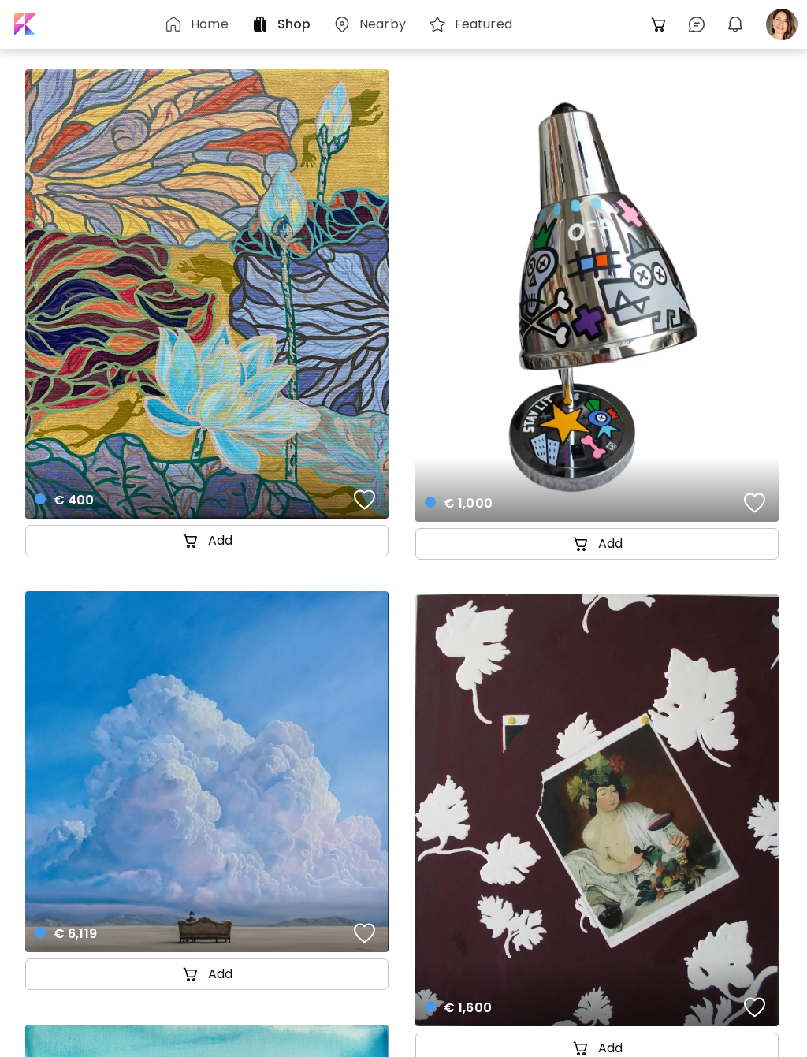
click at [777, 15] on div at bounding box center [782, 24] width 35 height 35
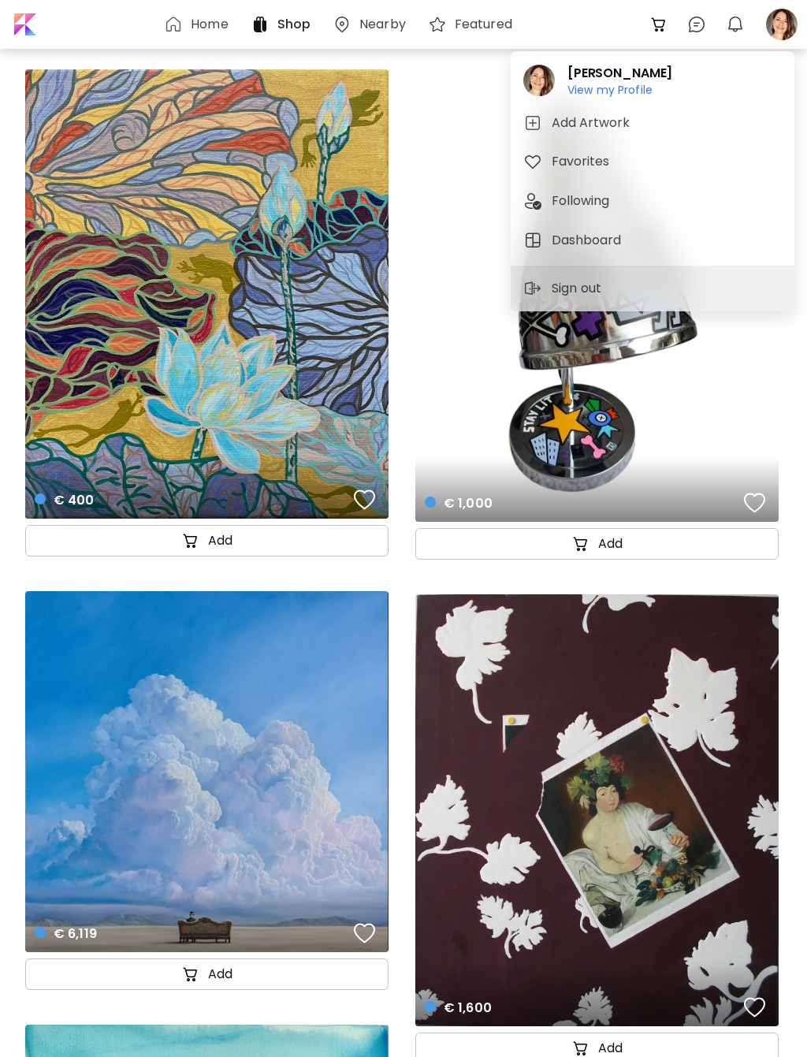
click at [653, 88] on div "[PERSON_NAME] View my Profile View my Profile" at bounding box center [652, 81] width 271 height 46
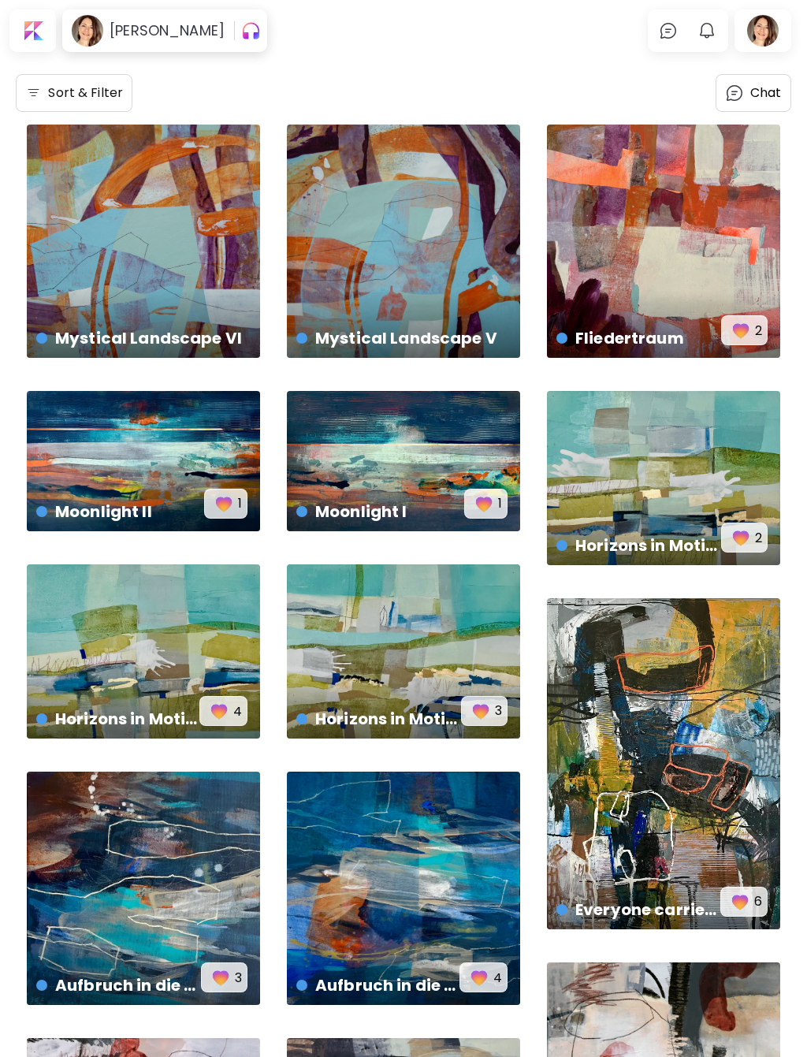
click at [102, 162] on div "Mystical Landscape VI € 2,600 | 60 x 60 cm" at bounding box center [143, 241] width 233 height 233
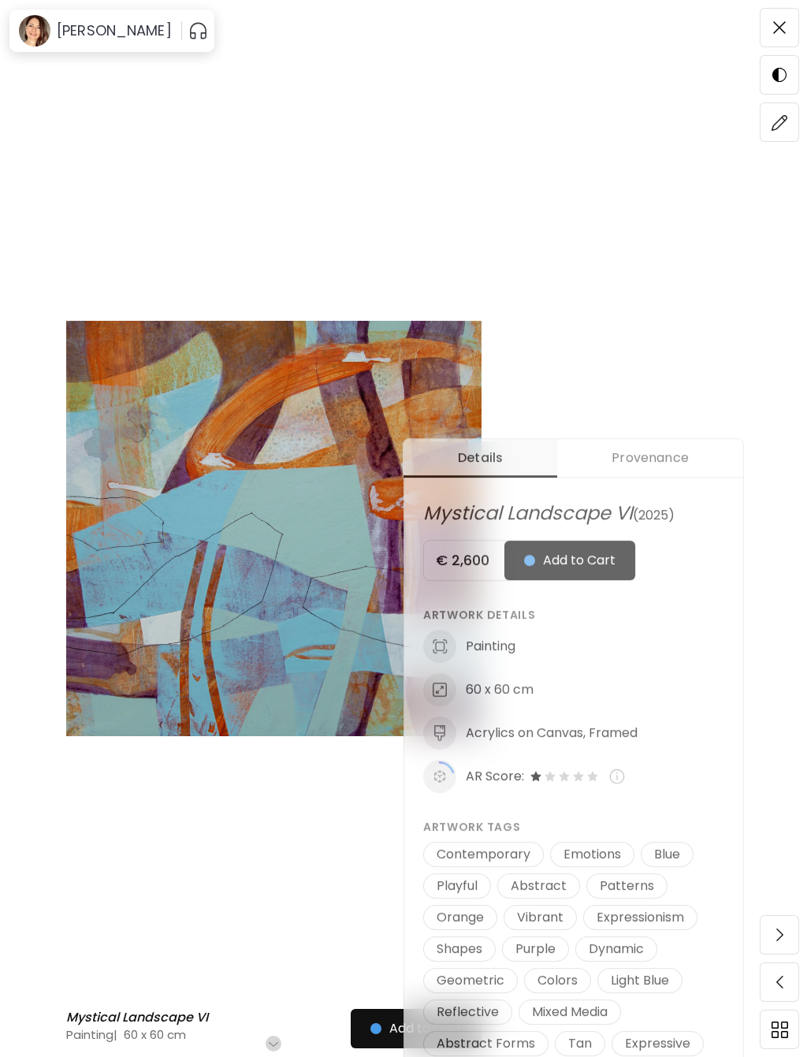
scroll to position [403, 0]
click at [433, 773] on icon at bounding box center [440, 777] width 30 height 30
click at [501, 766] on div "AR Score:" at bounding box center [595, 776] width 259 height 33
click at [615, 773] on img at bounding box center [617, 777] width 16 height 16
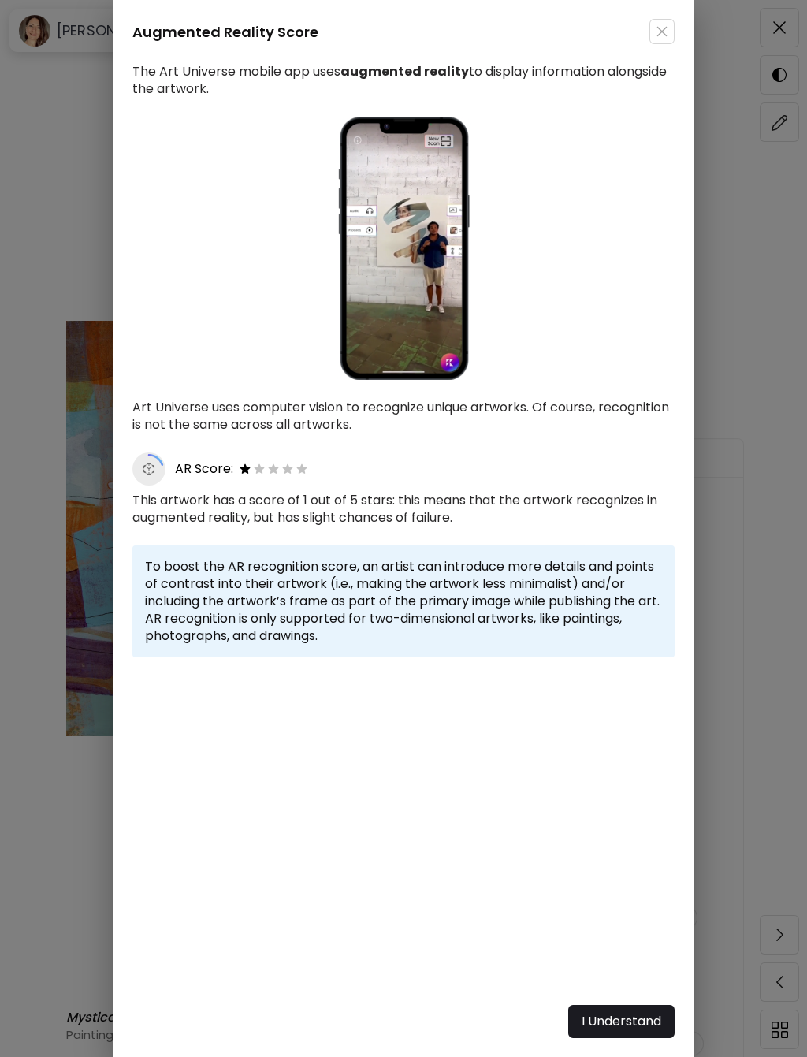
click at [606, 1031] on span "I understand" at bounding box center [622, 1021] width 80 height 19
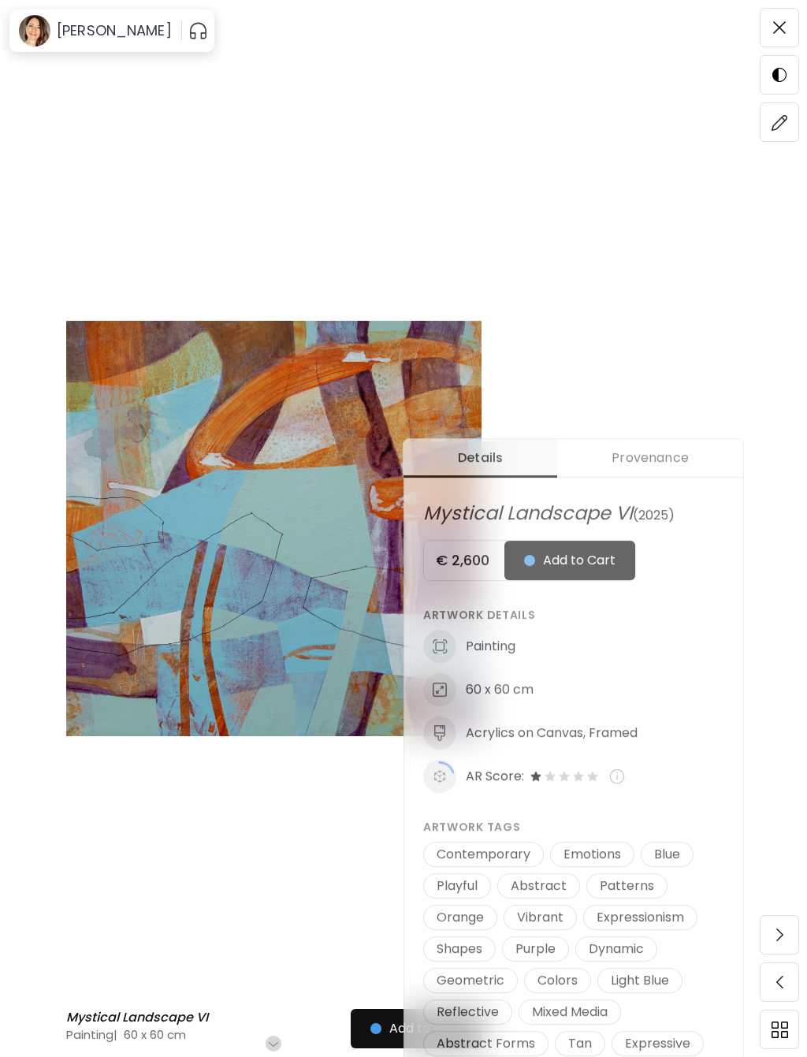
click at [220, 896] on img at bounding box center [274, 529] width 416 height 944
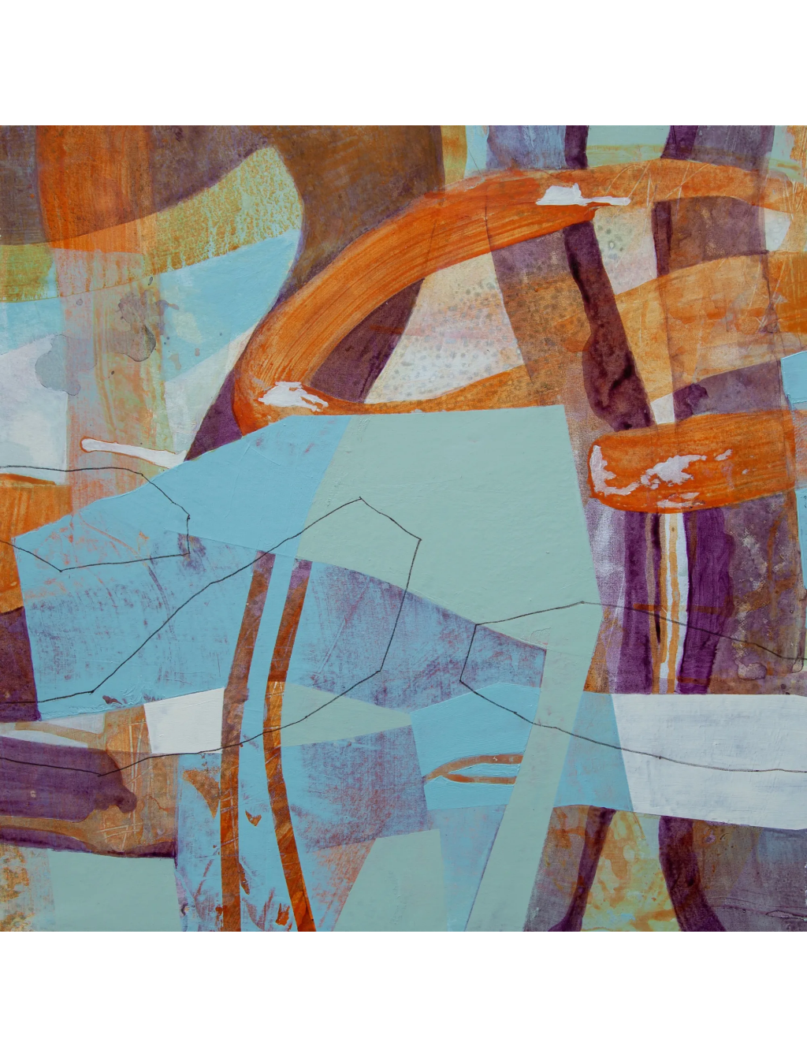
click at [696, 1015] on div at bounding box center [403, 528] width 807 height 1057
click at [721, 1034] on div at bounding box center [403, 528] width 807 height 1057
click at [111, 86] on div at bounding box center [403, 528] width 807 height 1057
click at [752, 64] on div at bounding box center [403, 528] width 807 height 1057
click at [752, 16] on div at bounding box center [403, 528] width 807 height 1057
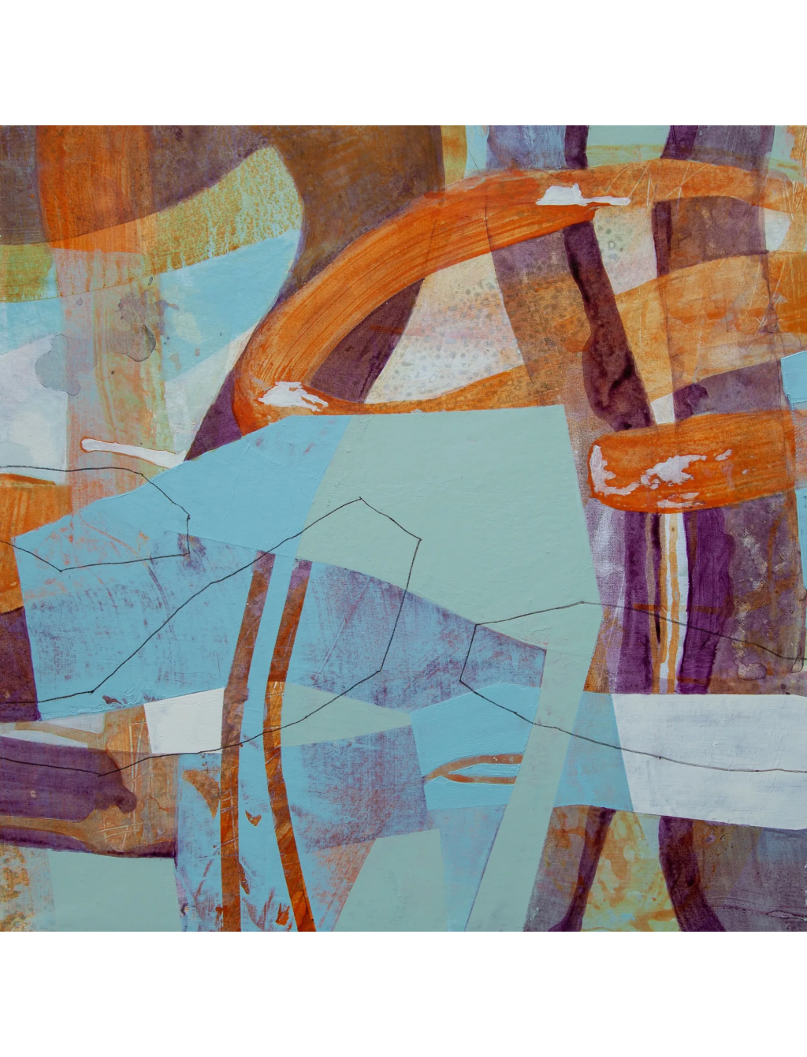
click at [762, 952] on div at bounding box center [403, 528] width 807 height 1057
click at [792, 1032] on div at bounding box center [403, 528] width 807 height 1057
click at [118, 981] on div at bounding box center [403, 528] width 807 height 1057
click at [28, 968] on div at bounding box center [403, 528] width 807 height 1057
click at [77, 1051] on div at bounding box center [403, 528] width 807 height 1057
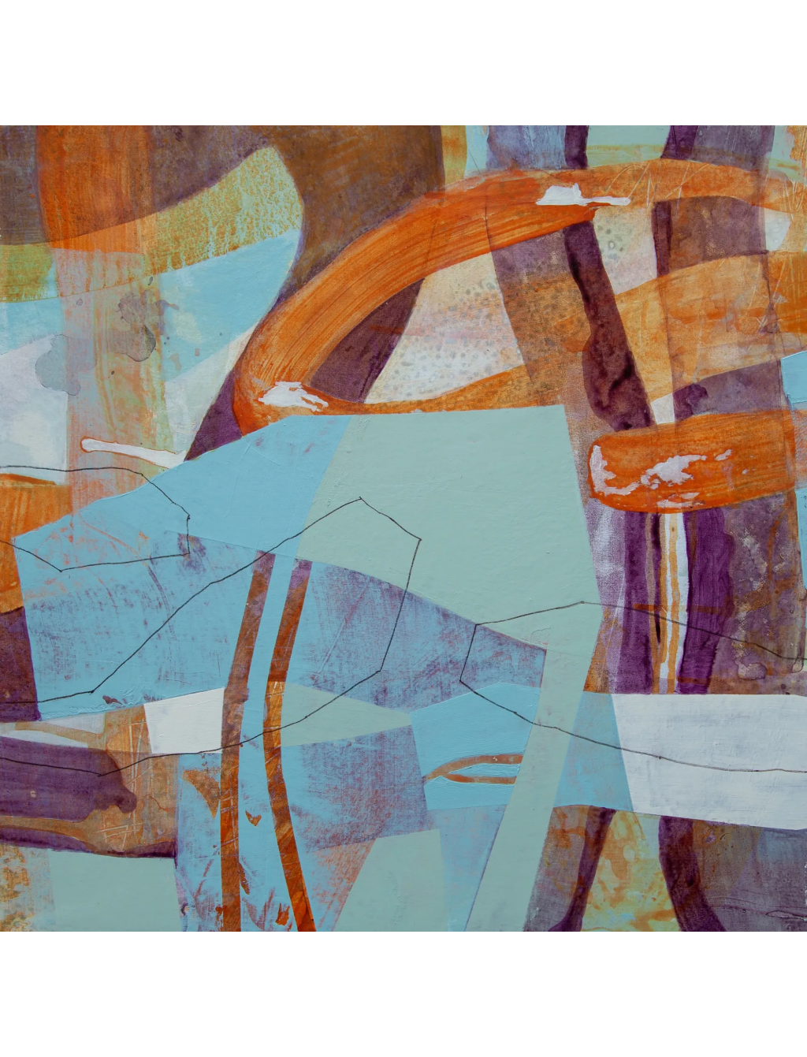
click at [209, 975] on div at bounding box center [403, 528] width 807 height 1057
click at [234, 887] on img at bounding box center [403, 528] width 807 height 807
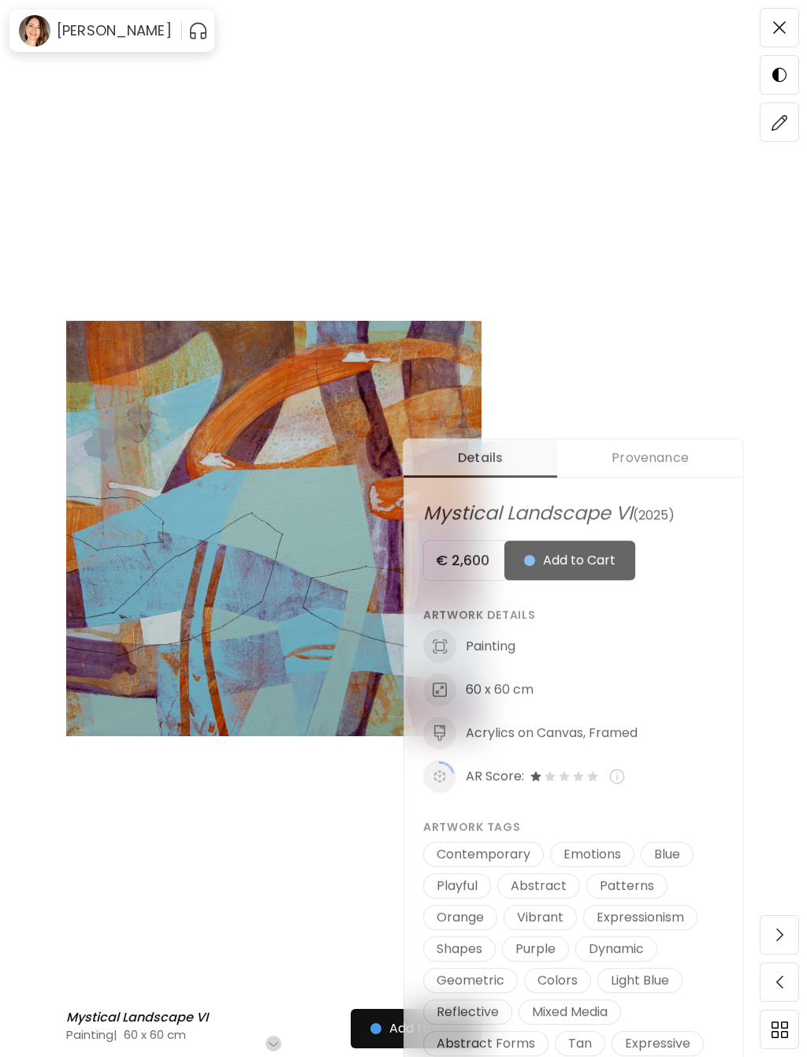
click at [277, 626] on img at bounding box center [274, 529] width 416 height 944
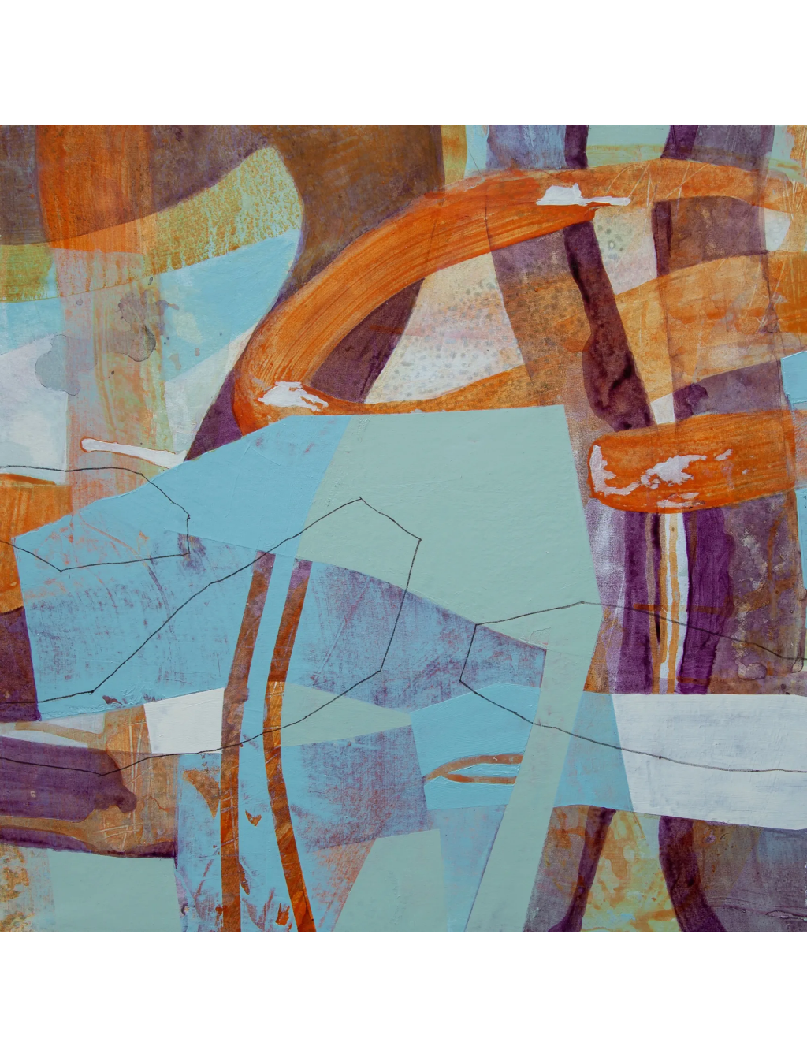
click at [363, 916] on img at bounding box center [403, 528] width 807 height 807
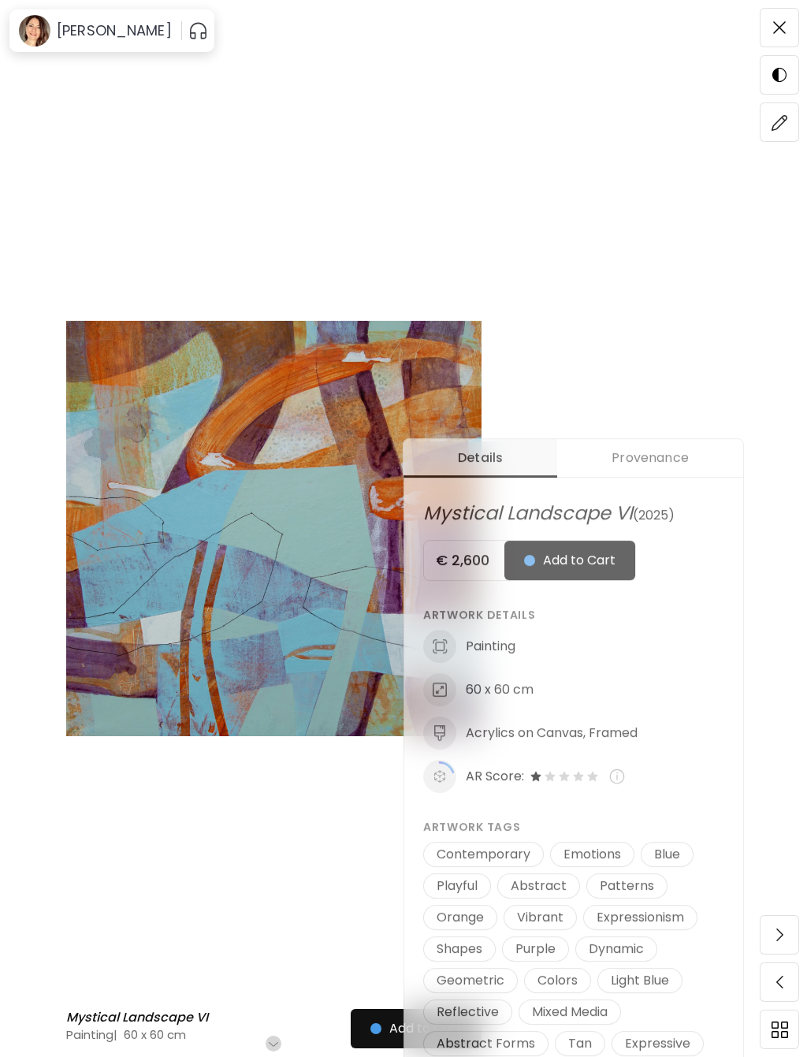
click at [779, 1038] on img at bounding box center [780, 1030] width 17 height 17
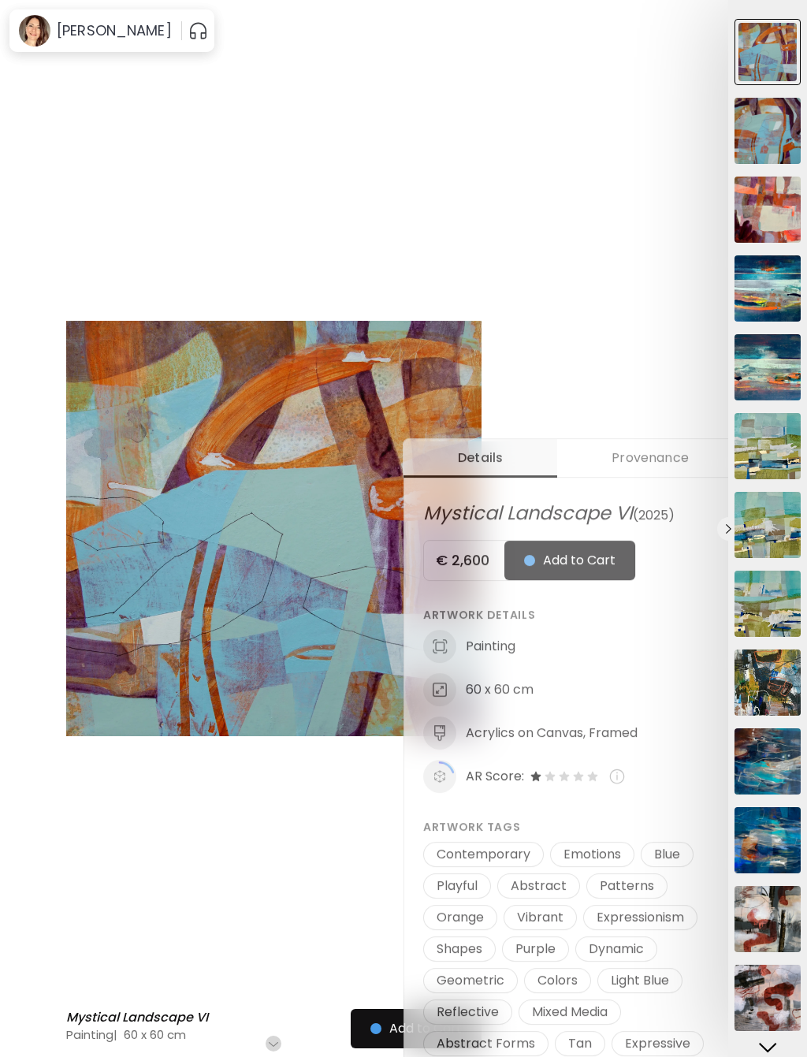
click at [764, 127] on img at bounding box center [768, 131] width 66 height 66
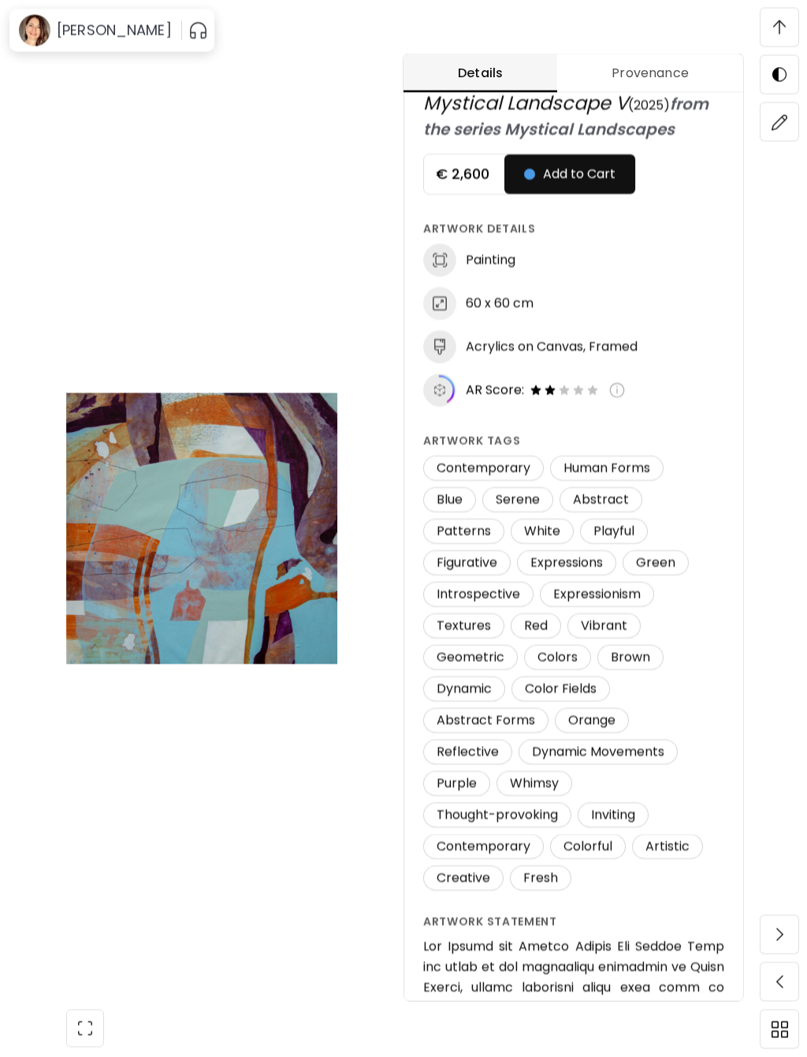
scroll to position [21, 0]
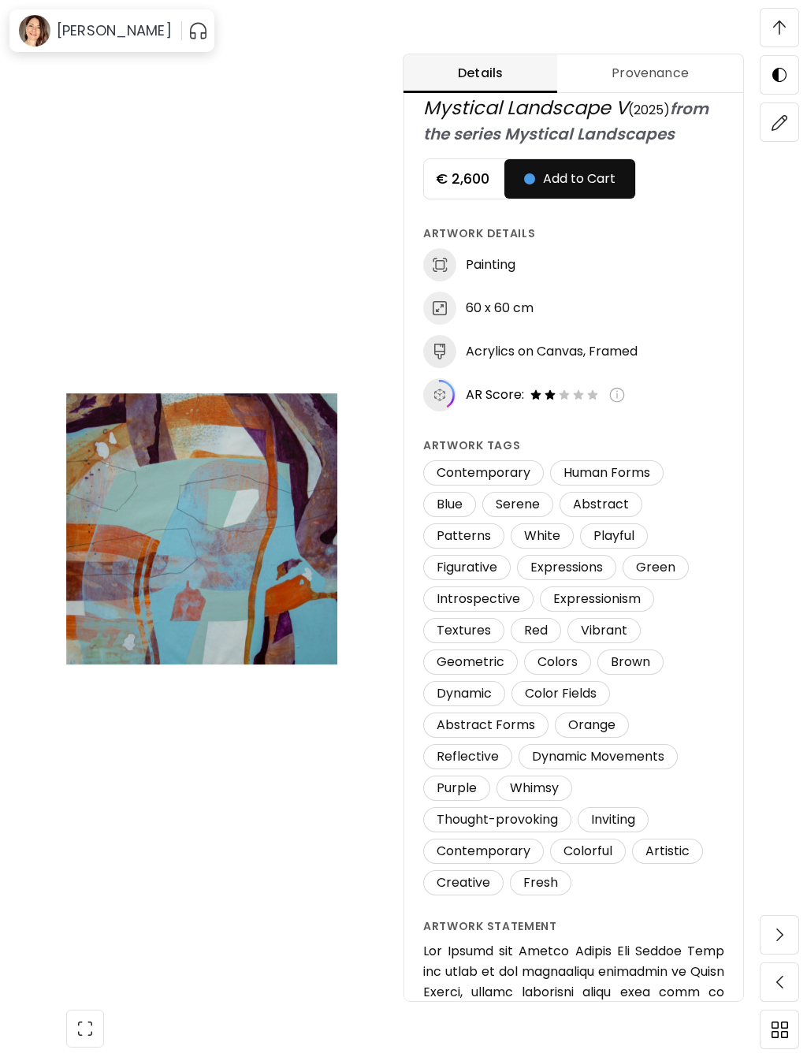
click at [430, 380] on img at bounding box center [439, 394] width 33 height 33
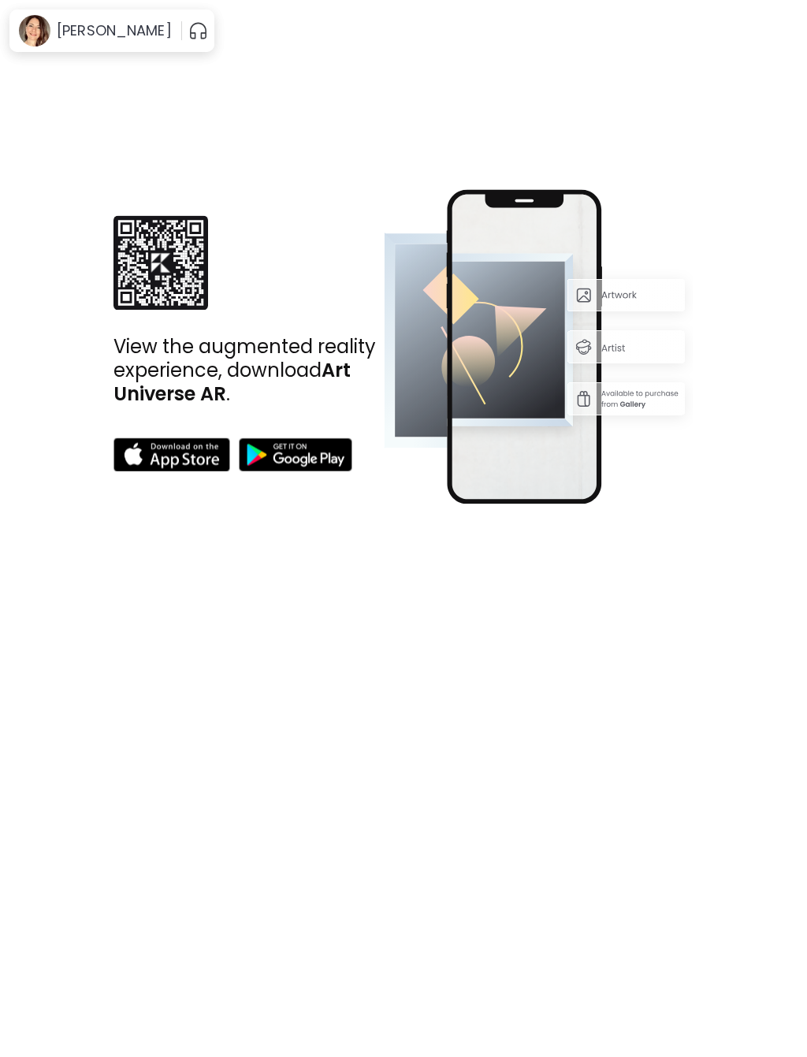
click at [151, 278] on img at bounding box center [161, 263] width 95 height 95
click at [181, 450] on img at bounding box center [172, 455] width 117 height 34
click at [169, 461] on img at bounding box center [172, 455] width 117 height 34
click at [162, 458] on img at bounding box center [172, 455] width 117 height 34
